Goal: Navigation & Orientation: Find specific page/section

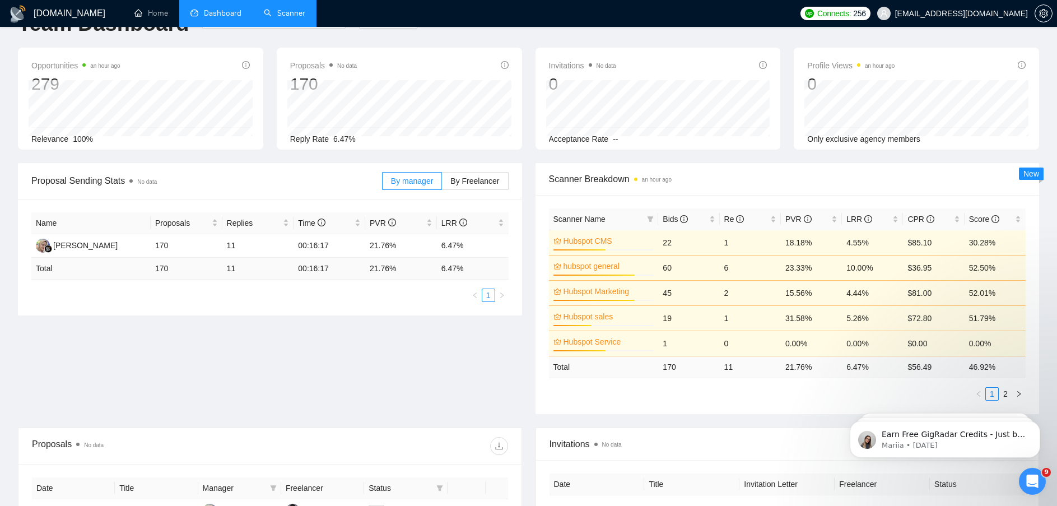
click at [281, 12] on link "Scanner" at bounding box center [284, 13] width 41 height 10
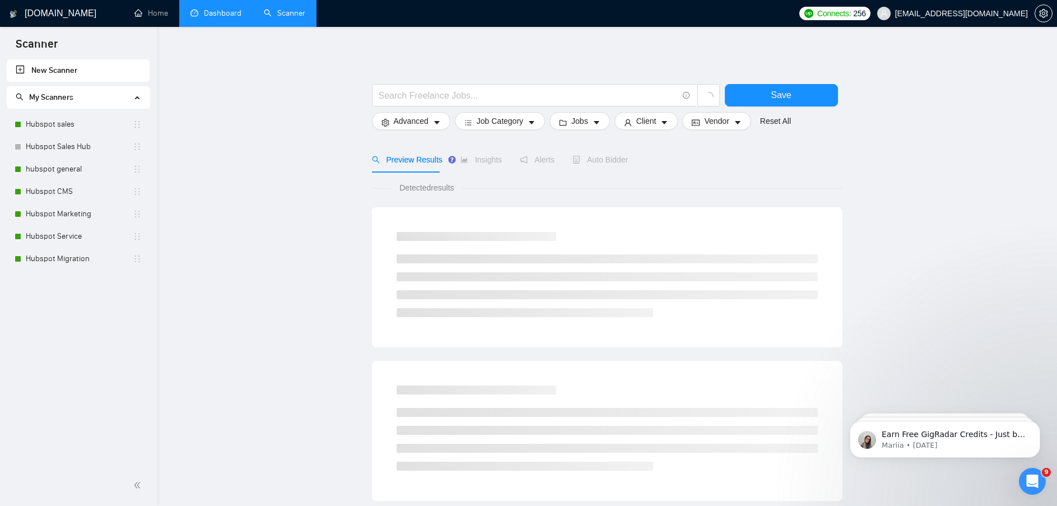
click at [221, 16] on link "Dashboard" at bounding box center [215, 13] width 51 height 10
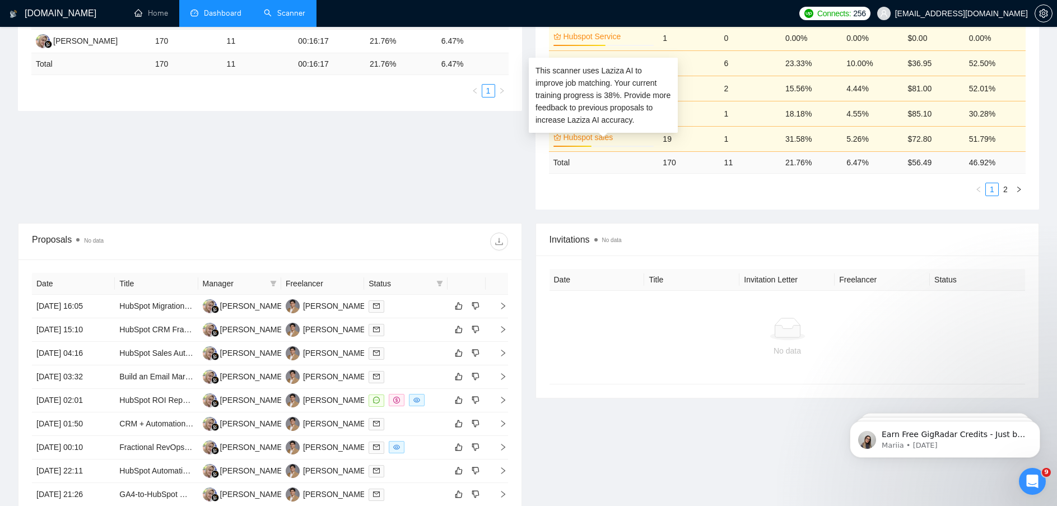
scroll to position [280, 0]
